Goal: Task Accomplishment & Management: Complete application form

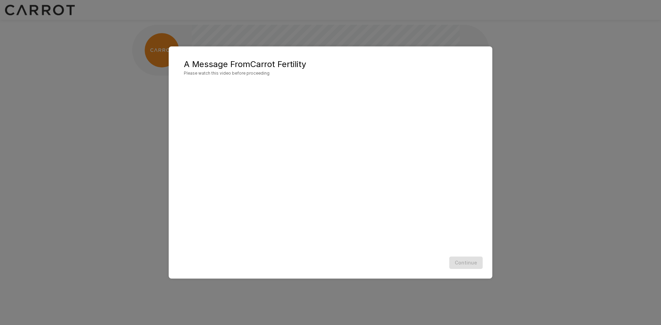
click at [302, 74] on span "Please watch this video before proceeding" at bounding box center [330, 73] width 293 height 7
click at [474, 264] on div "Continue" at bounding box center [330, 263] width 310 height 18
click at [507, 181] on div "A Message From Carrot Fertility Please watch this video before proceeding Conti…" at bounding box center [330, 162] width 661 height 325
click at [560, 169] on div "A Message From Carrot Fertility Please watch this video before proceeding Conti…" at bounding box center [330, 162] width 661 height 325
click at [513, 165] on div "A Message From Carrot Fertility Please watch this video before proceeding Conti…" at bounding box center [330, 162] width 661 height 325
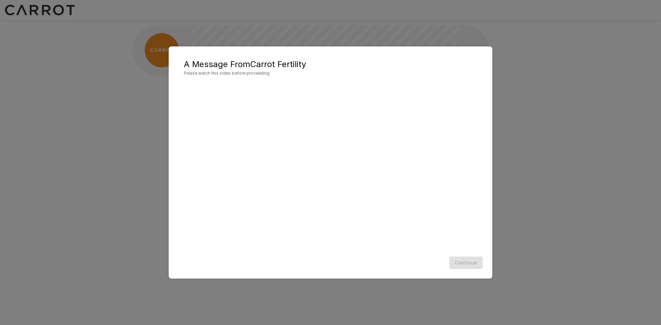
drag, startPoint x: 136, startPoint y: 64, endPoint x: 186, endPoint y: 97, distance: 59.9
click at [138, 68] on div "A Message From Carrot Fertility Please watch this video before proceeding Conti…" at bounding box center [330, 162] width 661 height 325
click at [116, 149] on div "A Message From Carrot Fertility Please watch this video before proceeding Conti…" at bounding box center [330, 162] width 661 height 325
